Goal: Task Accomplishment & Management: Use online tool/utility

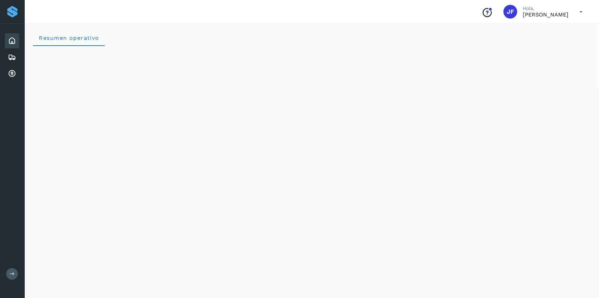
click at [240, 10] on icon at bounding box center [581, 12] width 14 height 14
drag, startPoint x: 538, startPoint y: 26, endPoint x: 534, endPoint y: 32, distance: 7.4
click at [240, 26] on div "Cerrar sesión" at bounding box center [547, 30] width 82 height 13
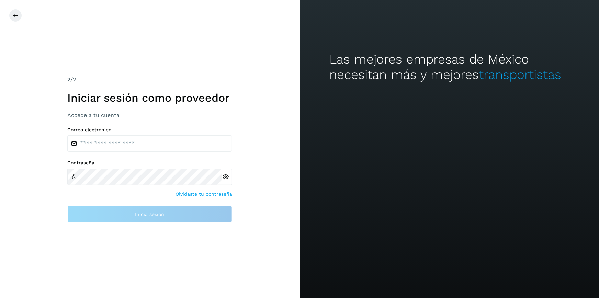
type input "**********"
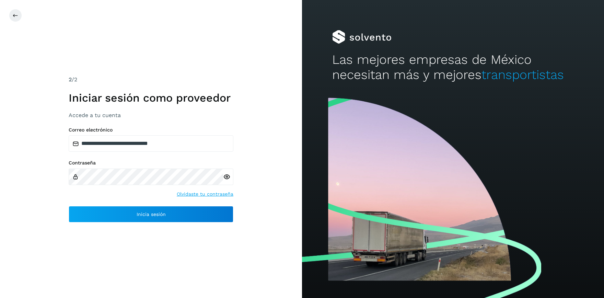
click at [224, 177] on icon at bounding box center [226, 176] width 7 height 7
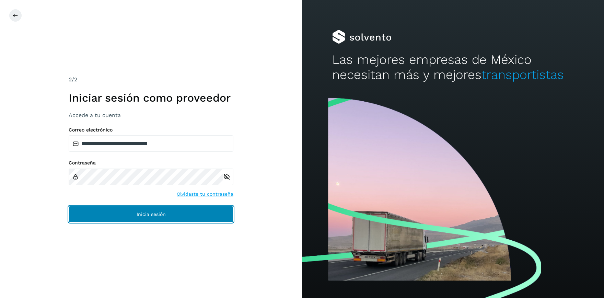
click at [173, 201] on button "Inicia sesión" at bounding box center [151, 214] width 165 height 16
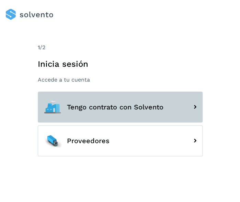
click at [126, 104] on span "Tengo contrato con Solvento" at bounding box center [115, 107] width 97 height 8
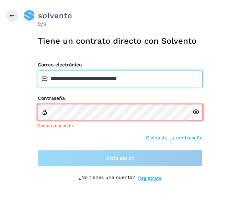
drag, startPoint x: 147, startPoint y: 80, endPoint x: 16, endPoint y: 79, distance: 130.2
click at [38, 79] on input "**********" at bounding box center [120, 78] width 165 height 16
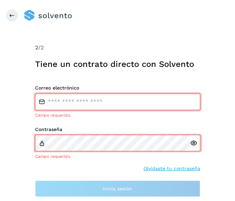
click at [100, 94] on div "Correo electrónico Campo requerido." at bounding box center [117, 101] width 165 height 33
click at [100, 101] on input "email" at bounding box center [117, 102] width 165 height 16
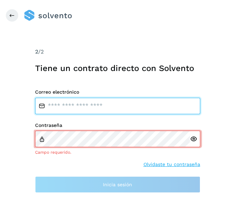
paste input "**********"
type input "**********"
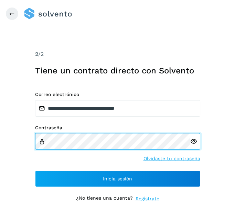
scroll to position [3, 0]
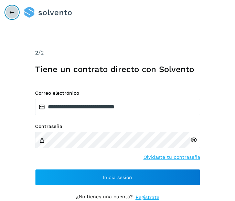
click at [10, 7] on button at bounding box center [11, 12] width 13 height 13
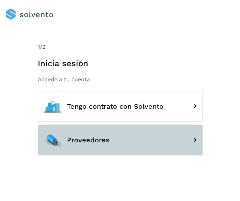
click at [108, 143] on span "Proveedores" at bounding box center [88, 140] width 43 height 8
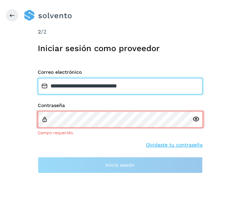
drag, startPoint x: 157, startPoint y: 86, endPoint x: 3, endPoint y: 66, distance: 154.8
click at [38, 78] on input "**********" at bounding box center [120, 86] width 165 height 16
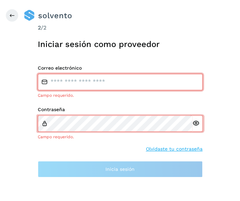
click at [96, 84] on input "email" at bounding box center [120, 82] width 165 height 16
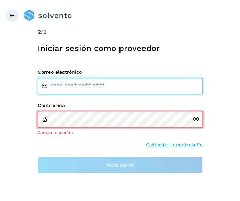
paste input "**********"
type input "**********"
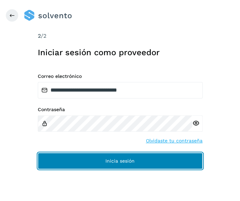
click at [150, 163] on button "Inicia sesión" at bounding box center [120, 161] width 165 height 16
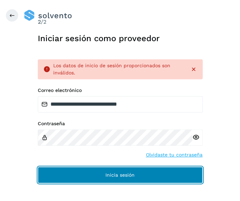
click at [137, 171] on button "Inicia sesión" at bounding box center [120, 175] width 165 height 16
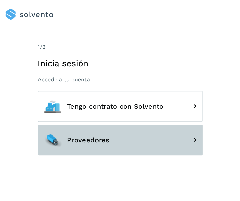
click at [149, 142] on button "Proveedores" at bounding box center [120, 140] width 165 height 31
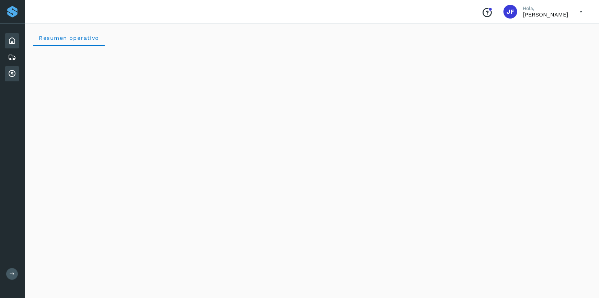
click at [12, 72] on icon at bounding box center [12, 74] width 8 height 8
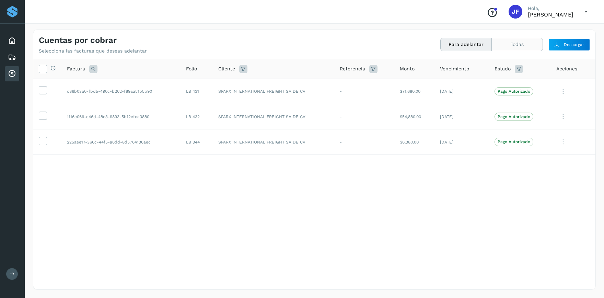
click at [240, 40] on button "Todas" at bounding box center [517, 44] width 51 height 13
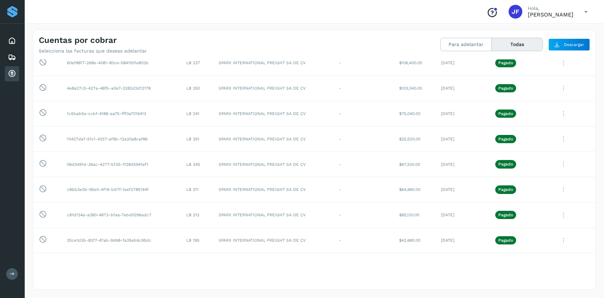
scroll to position [615, 0]
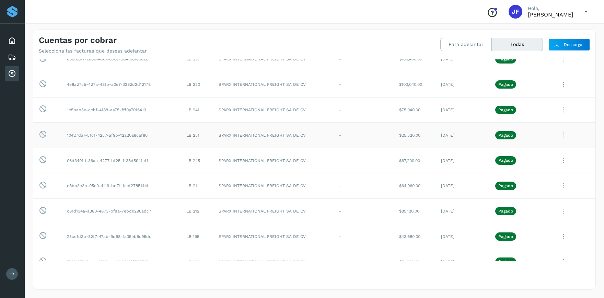
click at [41, 133] on icon at bounding box center [43, 134] width 8 height 9
click at [43, 134] on icon at bounding box center [43, 134] width 8 height 9
drag, startPoint x: 156, startPoint y: 133, endPoint x: 357, endPoint y: 132, distance: 201.2
click at [240, 132] on tr "Esta factura no está disponible para adelanto 10427da7-51c1-4257-af9b-12a20a8ca…" at bounding box center [314, 135] width 563 height 25
click at [240, 132] on td "$25,520.00" at bounding box center [415, 135] width 42 height 25
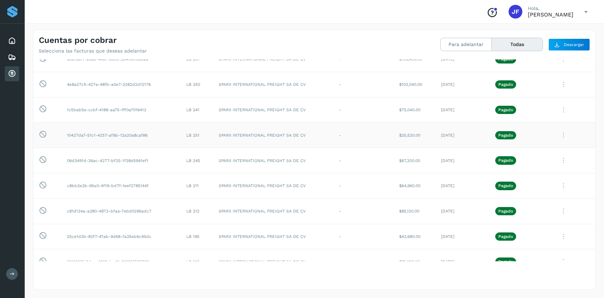
click at [240, 132] on td "07/jul/2025" at bounding box center [463, 135] width 55 height 25
click at [240, 134] on icon at bounding box center [564, 135] width 14 height 14
click at [240, 150] on button "Ver Detalle" at bounding box center [549, 151] width 82 height 13
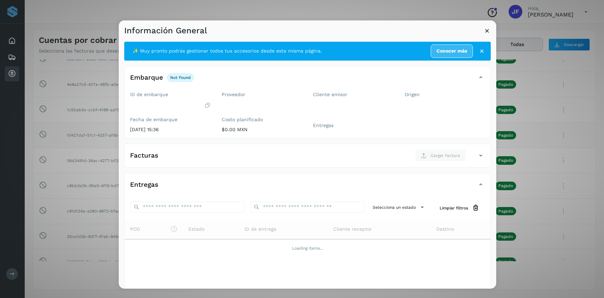
click at [240, 30] on icon at bounding box center [487, 30] width 7 height 7
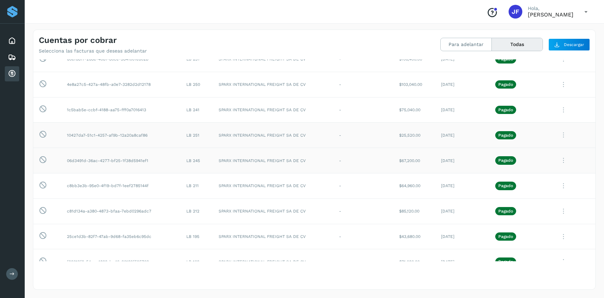
click at [240, 170] on td at bounding box center [574, 160] width 44 height 25
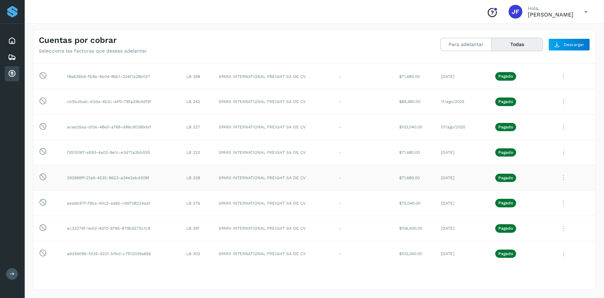
scroll to position [226, 0]
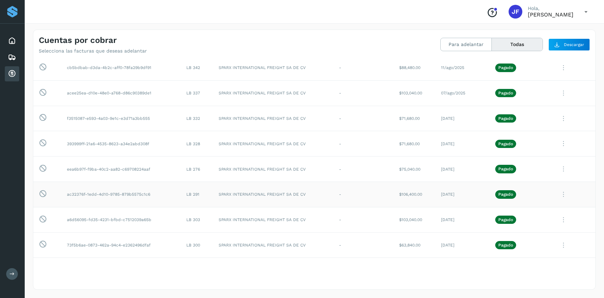
click at [240, 193] on icon at bounding box center [564, 195] width 14 height 14
click at [240, 201] on button "Ver Detalle" at bounding box center [549, 211] width 82 height 13
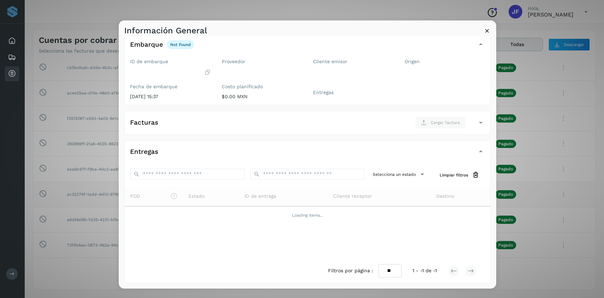
scroll to position [0, 0]
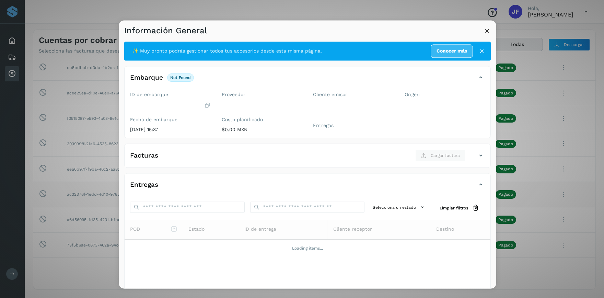
click at [240, 52] on icon at bounding box center [482, 51] width 7 height 7
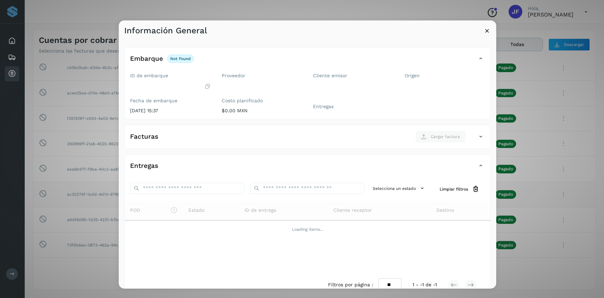
click at [240, 30] on icon at bounding box center [487, 30] width 7 height 7
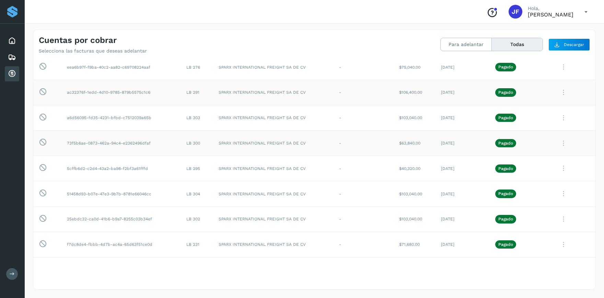
scroll to position [362, 0]
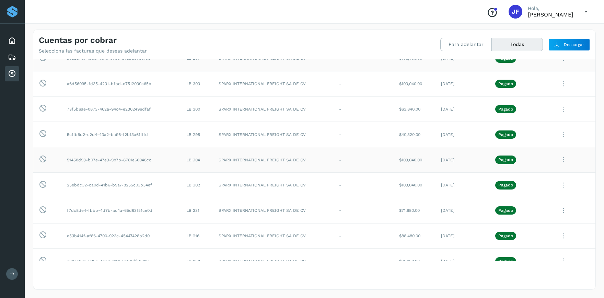
click at [240, 159] on icon at bounding box center [564, 160] width 14 height 14
click at [240, 201] on button "C.Solvento" at bounding box center [549, 203] width 82 height 13
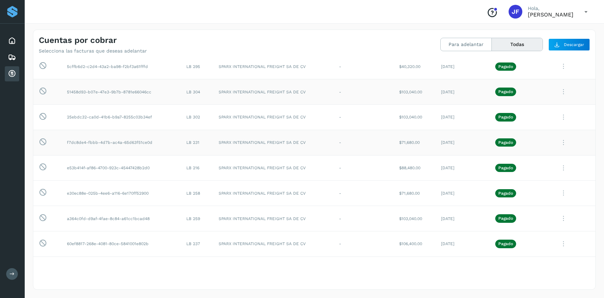
scroll to position [464, 0]
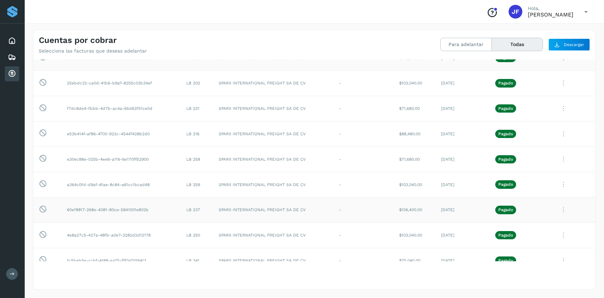
click at [240, 201] on icon at bounding box center [564, 210] width 14 height 14
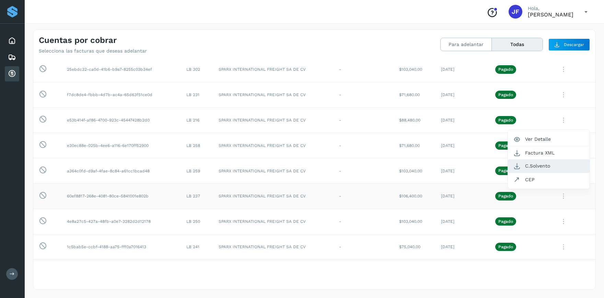
click at [240, 168] on button "C.Solvento" at bounding box center [549, 165] width 82 height 13
click at [240, 193] on icon at bounding box center [564, 196] width 14 height 14
click at [240, 181] on button "CEP" at bounding box center [549, 179] width 82 height 13
click at [240, 195] on icon at bounding box center [564, 196] width 14 height 14
click at [240, 157] on button "Factura XML" at bounding box center [549, 152] width 82 height 13
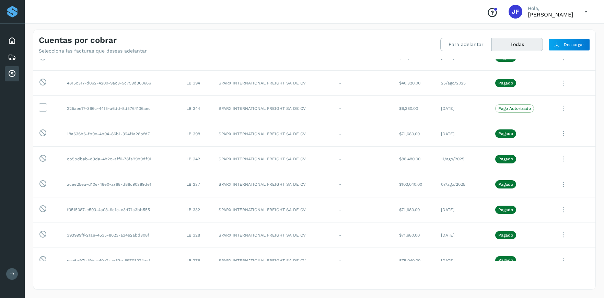
scroll to position [136, 0]
click at [240, 132] on p "Pagado" at bounding box center [506, 132] width 15 height 5
click at [240, 133] on td "23/sep/2025" at bounding box center [463, 132] width 55 height 25
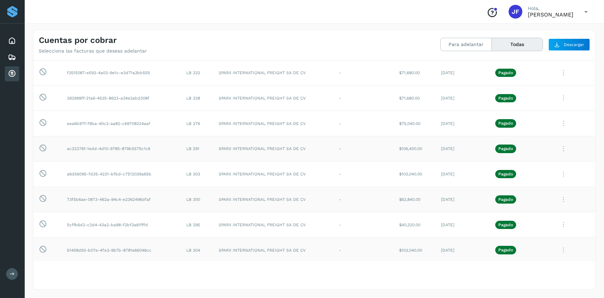
scroll to position [306, 0]
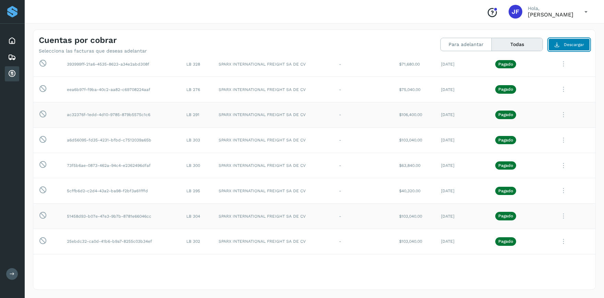
click at [240, 44] on button "Descargar" at bounding box center [570, 44] width 42 height 12
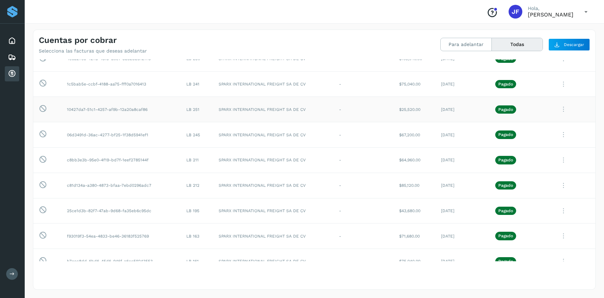
scroll to position [634, 0]
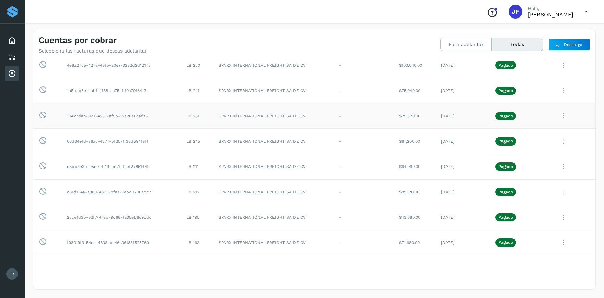
click at [240, 116] on icon at bounding box center [564, 116] width 14 height 14
drag, startPoint x: 554, startPoint y: 131, endPoint x: 549, endPoint y: 133, distance: 5.5
click at [240, 131] on button "Ver Detalle" at bounding box center [549, 132] width 82 height 13
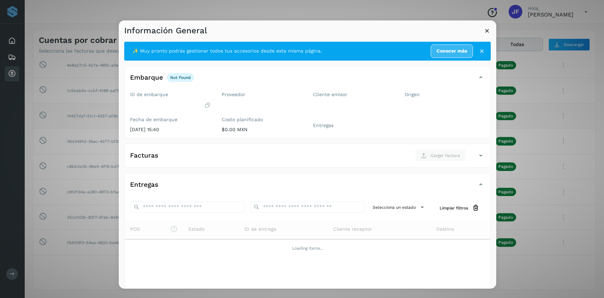
scroll to position [33, 0]
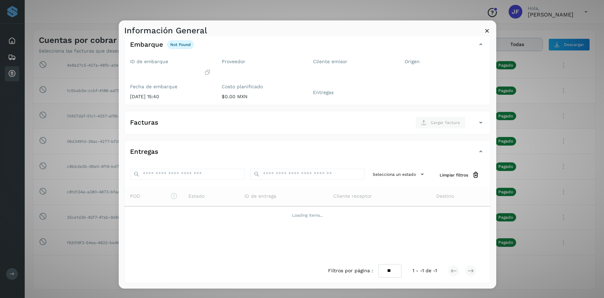
click at [240, 155] on icon at bounding box center [481, 152] width 8 height 8
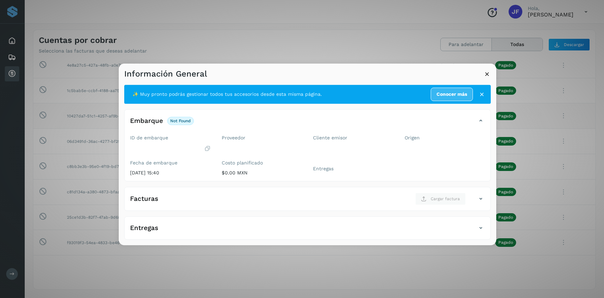
drag, startPoint x: 205, startPoint y: 172, endPoint x: 246, endPoint y: 177, distance: 41.8
click at [240, 177] on div "ID de embarque Fecha de embarque 01/sep/2025 15:40 Proveedor Costo planificado …" at bounding box center [308, 156] width 366 height 49
click at [240, 184] on div "✨ Muy pronto podrás gestionar todos tus accesorios desde esta misma página. Con…" at bounding box center [307, 162] width 367 height 155
click at [232, 171] on p "$0.00 MXN" at bounding box center [262, 173] width 81 height 6
click at [240, 171] on p "$0.00 MXN" at bounding box center [262, 173] width 81 height 6
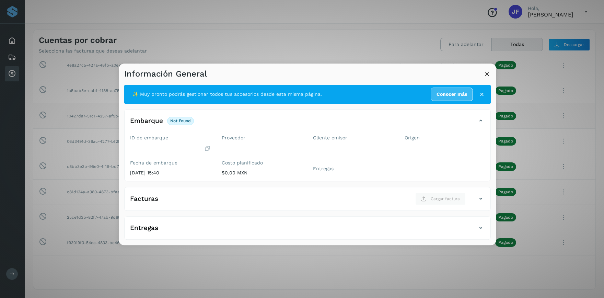
click at [240, 201] on icon at bounding box center [481, 199] width 8 height 8
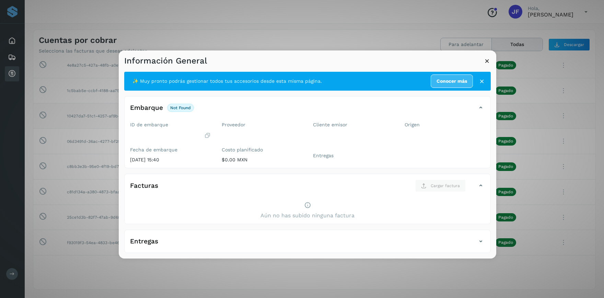
click at [240, 201] on icon at bounding box center [481, 241] width 8 height 8
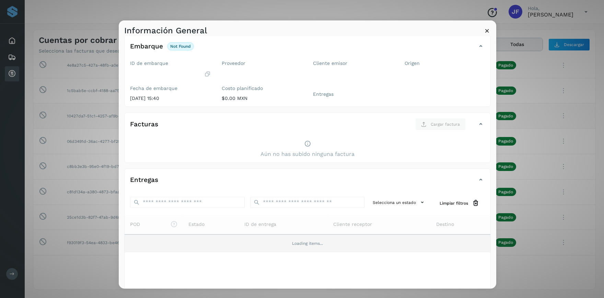
scroll to position [59, 0]
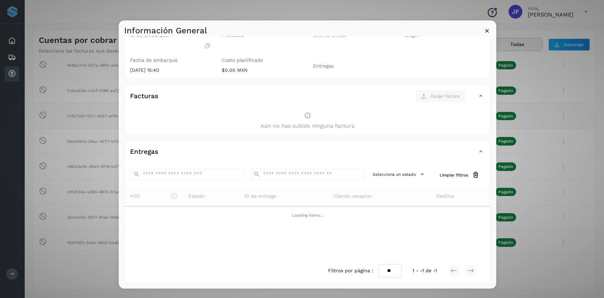
click at [240, 30] on icon at bounding box center [487, 30] width 7 height 7
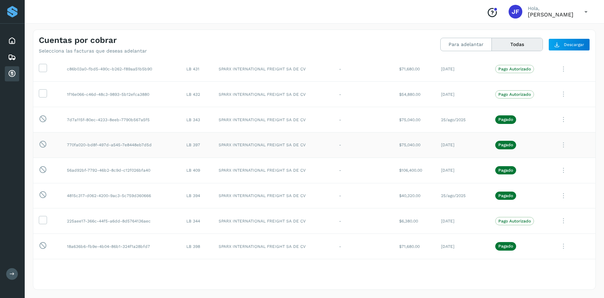
scroll to position [0, 0]
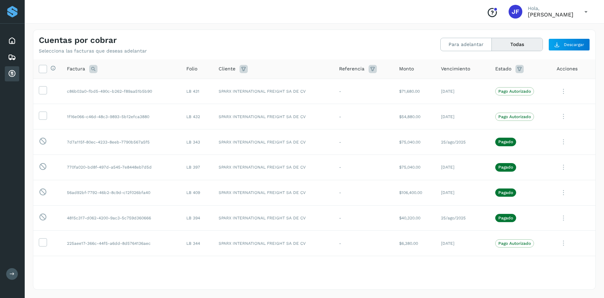
click at [240, 69] on icon at bounding box center [520, 69] width 8 height 8
click at [240, 68] on icon at bounding box center [373, 69] width 8 height 8
click at [240, 70] on icon at bounding box center [244, 69] width 8 height 8
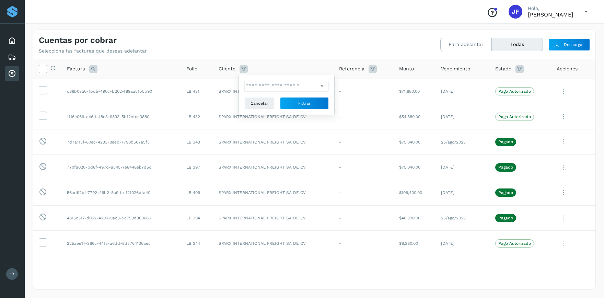
click at [240, 69] on icon at bounding box center [244, 69] width 8 height 8
click at [240, 68] on icon at bounding box center [244, 69] width 8 height 8
click at [240, 88] on input "text" at bounding box center [282, 86] width 74 height 11
click at [240, 110] on div "SPARX INTERNATIONAL FREIGHT SA DE CV" at bounding box center [292, 113] width 68 height 8
type input "**********"
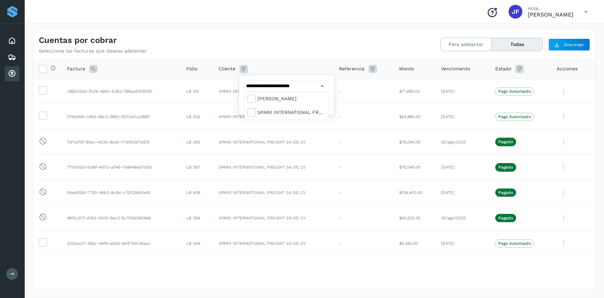
click at [240, 63] on div at bounding box center [302, 149] width 604 height 298
click at [240, 100] on span "Filtrar" at bounding box center [304, 103] width 12 height 6
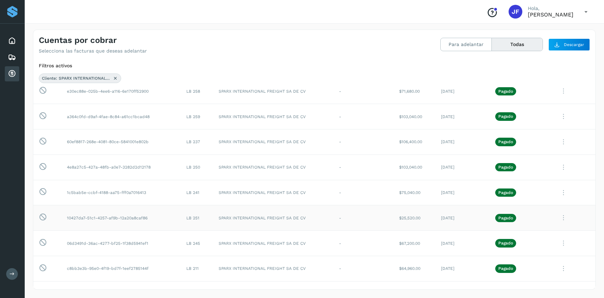
scroll to position [544, 0]
